Goal: Task Accomplishment & Management: Complete application form

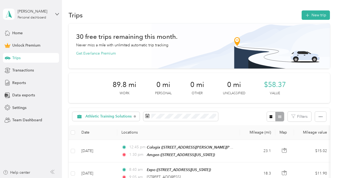
click at [20, 54] on div "Trips" at bounding box center [31, 58] width 56 height 10
click at [316, 15] on button "New trip" at bounding box center [316, 14] width 28 height 9
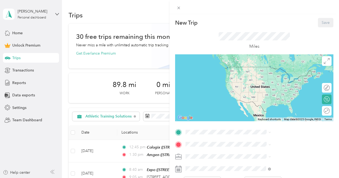
click at [265, 77] on div "Nationwide Childrens 479 Parsons Avenue, Columbus, 43215, Columbus, Ohio, Unite…" at bounding box center [289, 73] width 74 height 17
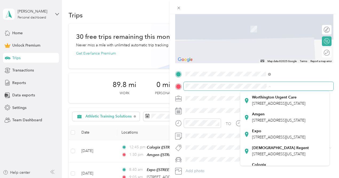
scroll to position [33, 0]
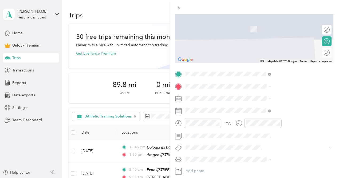
click at [265, 120] on span "4150 Ganton Pkwy, 43054, New Albany, Ohio, United States" at bounding box center [278, 117] width 53 height 5
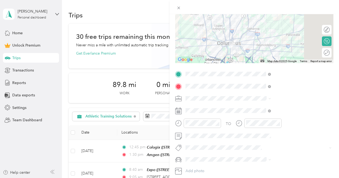
click at [258, 125] on span "Athletic Training Solutions" at bounding box center [266, 123] width 44 height 5
click at [280, 123] on icon "close-circle" at bounding box center [278, 123] width 4 height 4
click at [219, 123] on icon "close-circle" at bounding box center [218, 123] width 4 height 4
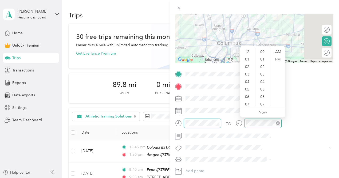
scroll to position [389, 0]
click at [249, 59] on div "01" at bounding box center [248, 59] width 13 height 7
click at [263, 51] on div "00" at bounding box center [263, 51] width 13 height 7
click at [279, 60] on div "PM" at bounding box center [278, 59] width 13 height 7
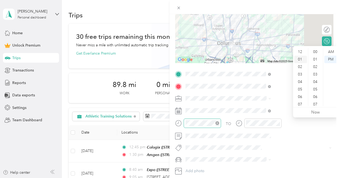
click at [301, 58] on div "01" at bounding box center [301, 59] width 13 height 7
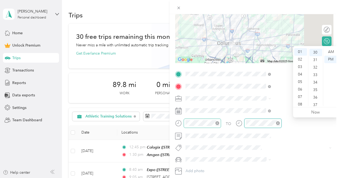
scroll to position [225, 0]
click at [274, 115] on div "TO Add photo" at bounding box center [254, 128] width 158 height 117
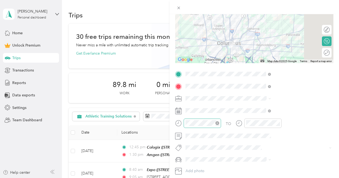
scroll to position [58, 3]
click at [280, 123] on icon "close-circle" at bounding box center [278, 123] width 4 height 4
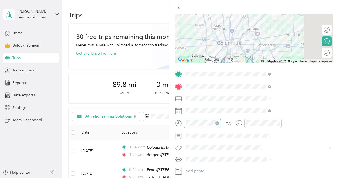
click at [280, 123] on icon "close-circle" at bounding box center [278, 123] width 4 height 4
click at [282, 123] on div at bounding box center [259, 122] width 46 height 9
click at [282, 129] on div at bounding box center [259, 124] width 46 height 13
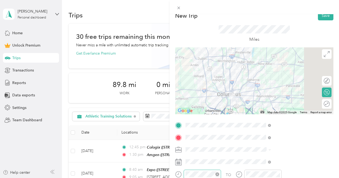
scroll to position [7, 3]
click at [319, 16] on button "Save" at bounding box center [326, 15] width 16 height 9
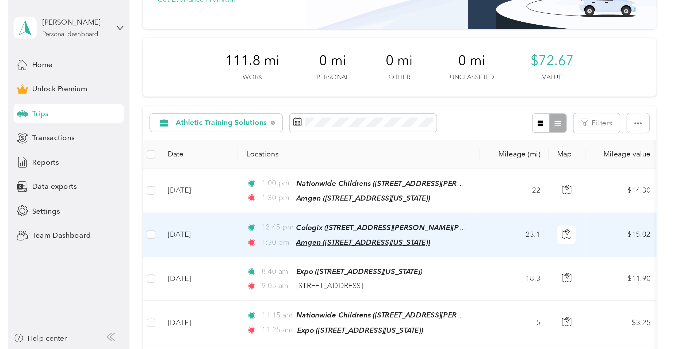
scroll to position [0, 0]
